Goal: Check status: Check status

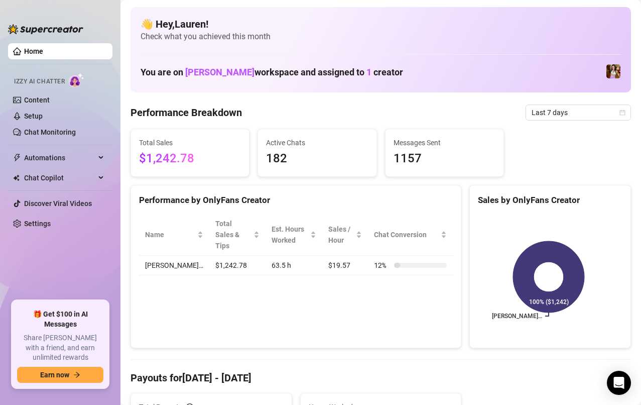
click at [620, 113] on icon "calendar" at bounding box center [623, 112] width 6 height 6
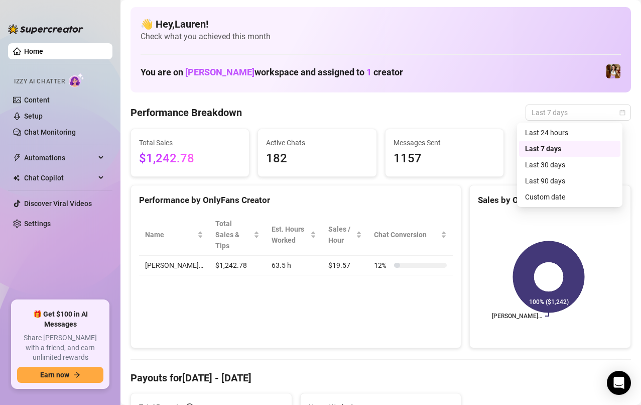
click at [558, 198] on div "Custom date" at bounding box center [569, 196] width 89 height 11
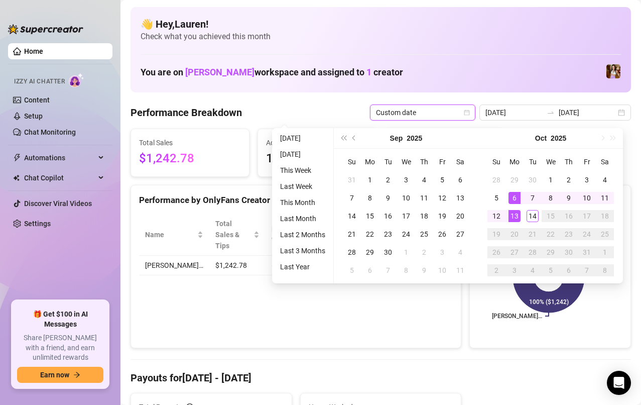
click at [514, 214] on div "13" at bounding box center [515, 216] width 12 height 12
click at [513, 213] on div "13" at bounding box center [515, 216] width 12 height 12
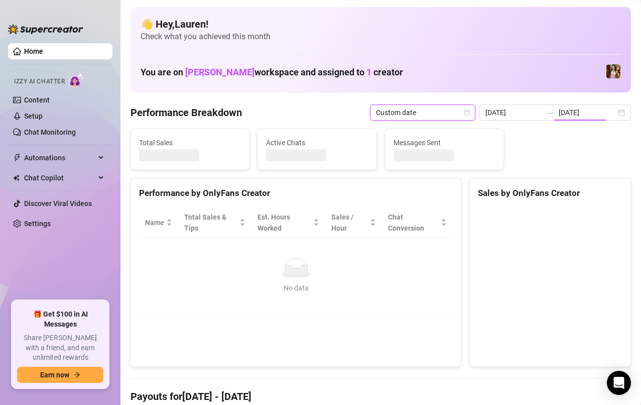
type input "[DATE]"
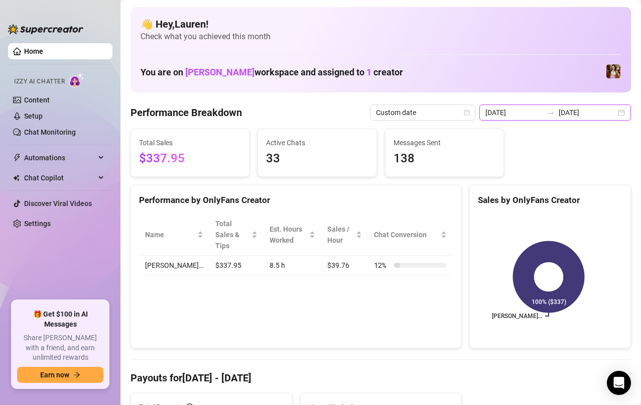
click at [605, 113] on input "[DATE]" at bounding box center [587, 112] width 57 height 11
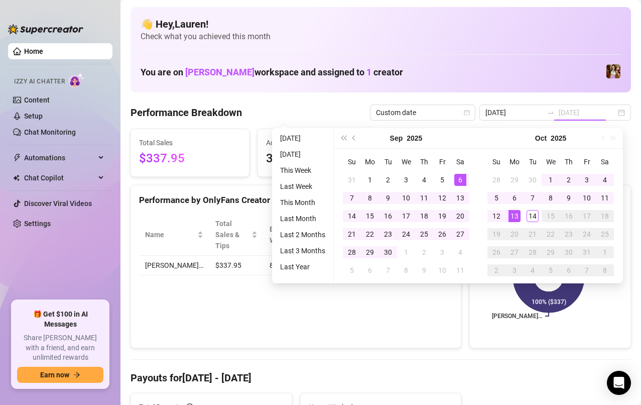
click at [588, 200] on div "10" at bounding box center [587, 198] width 12 height 12
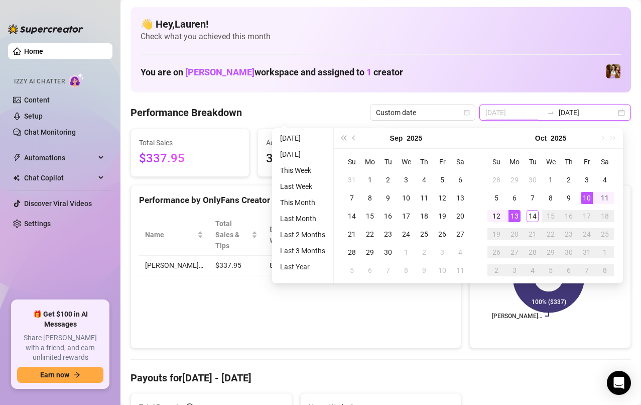
type input "[DATE]"
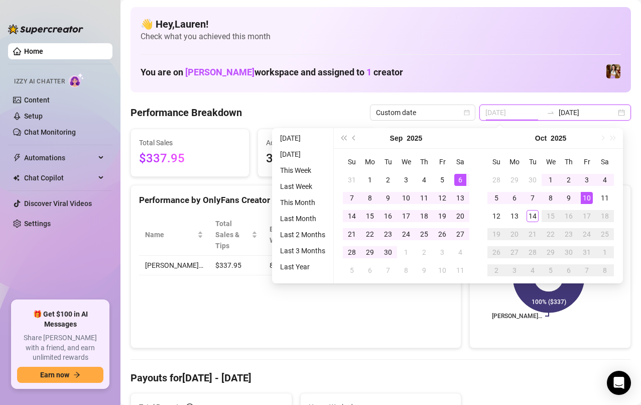
type input "[DATE]"
click at [532, 220] on div "14" at bounding box center [533, 216] width 12 height 12
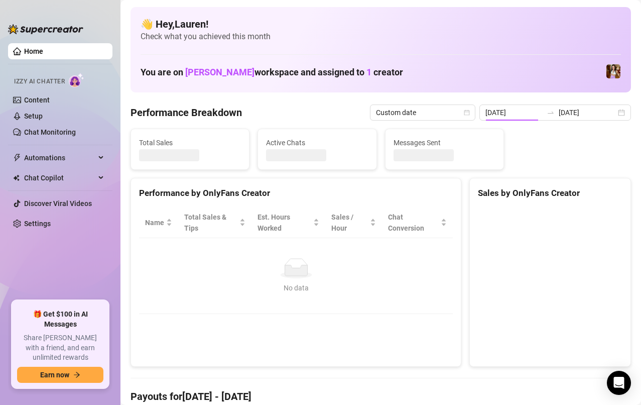
type input "[DATE]"
